Goal: Use online tool/utility: Utilize a website feature to perform a specific function

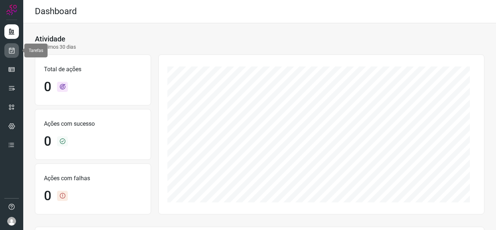
click at [8, 51] on link at bounding box center [11, 50] width 15 height 15
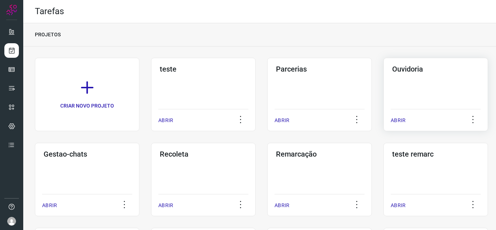
click at [400, 121] on p "ABRIR" at bounding box center [397, 120] width 15 height 8
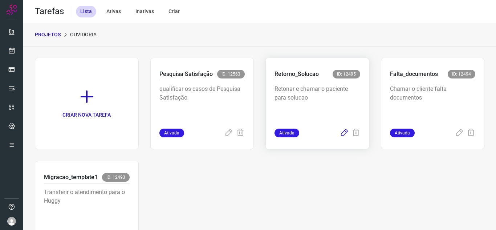
click at [340, 131] on icon at bounding box center [344, 132] width 9 height 9
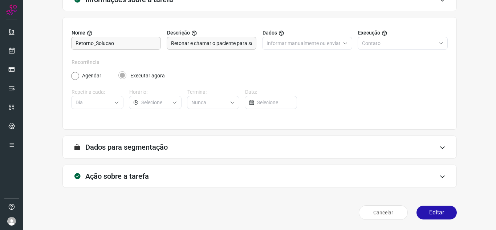
scroll to position [54, 0]
drag, startPoint x: 437, startPoint y: 212, endPoint x: 435, endPoint y: 201, distance: 11.5
click at [438, 212] on button "Editar" at bounding box center [436, 212] width 40 height 14
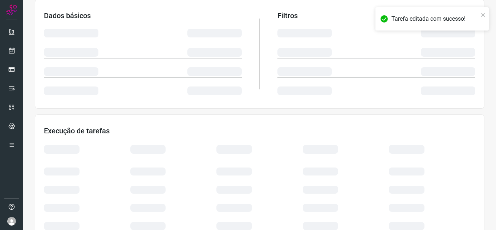
scroll to position [158, 0]
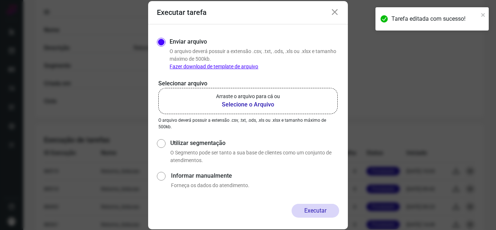
click at [254, 104] on b "Selecione o Arquivo" at bounding box center [248, 104] width 64 height 9
click at [0, 0] on input "Arraste o arquivo para cá ou Selecione o Arquivo" at bounding box center [0, 0] width 0 height 0
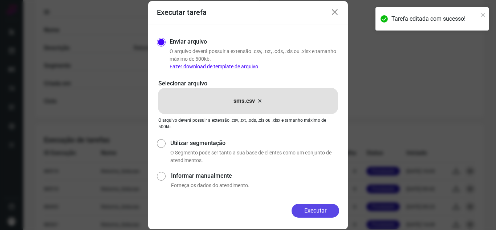
click at [311, 211] on button "Executar" at bounding box center [315, 211] width 48 height 14
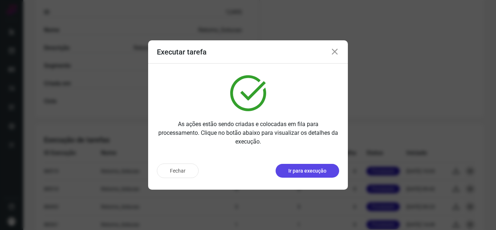
click at [315, 165] on button "Ir para execução" at bounding box center [306, 171] width 63 height 14
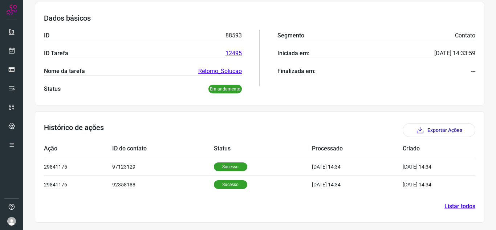
scroll to position [105, 0]
